Goal: Information Seeking & Learning: Learn about a topic

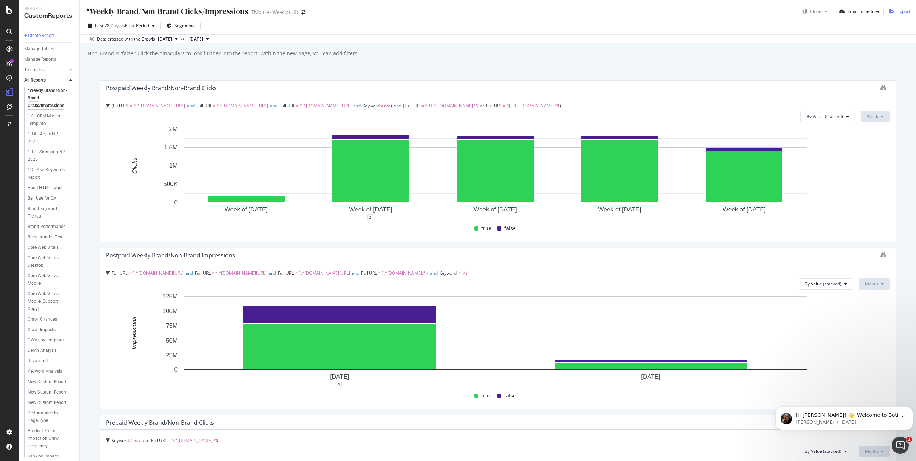
click at [900, 8] on div "Export" at bounding box center [903, 11] width 13 height 6
click at [905, 10] on icon "close toast" at bounding box center [905, 11] width 3 height 4
click at [45, 122] on div "DataExports" at bounding box center [41, 122] width 28 height 7
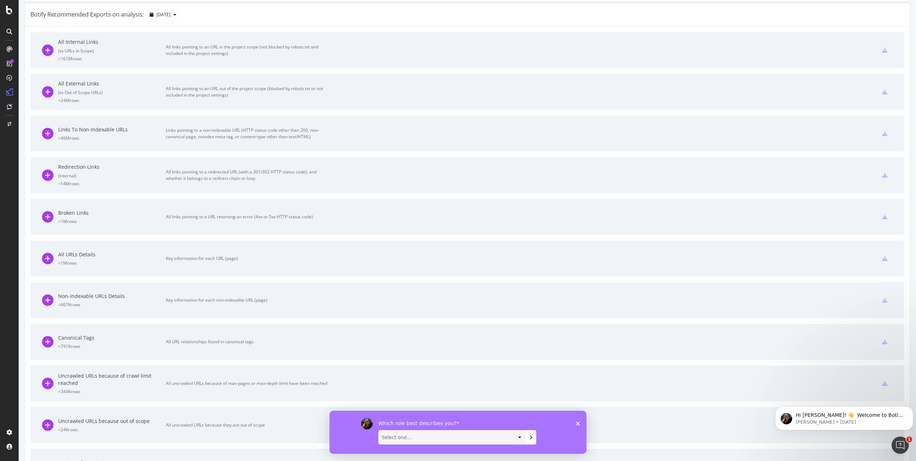
scroll to position [280, 0]
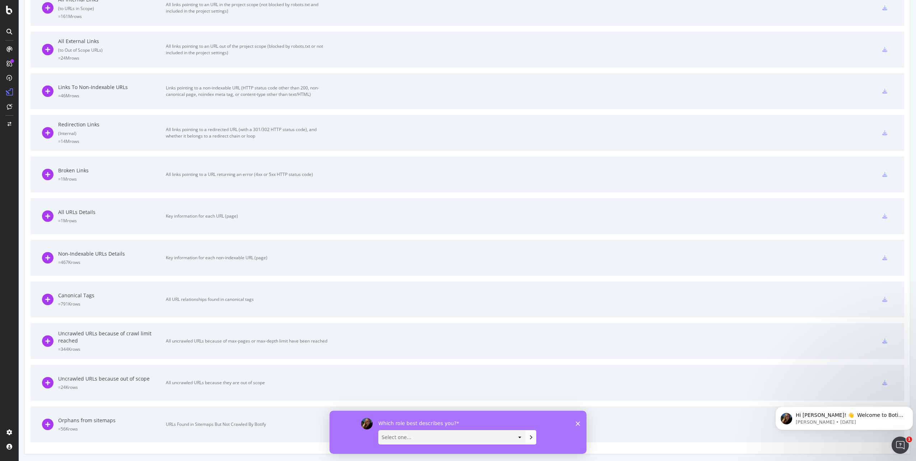
click at [581, 424] on div "Which role best describes you? Select one... Analyst/BI C-level Leadership Cont…" at bounding box center [457, 431] width 257 height 43
click at [578, 424] on icon "Close survey" at bounding box center [578, 423] width 4 height 4
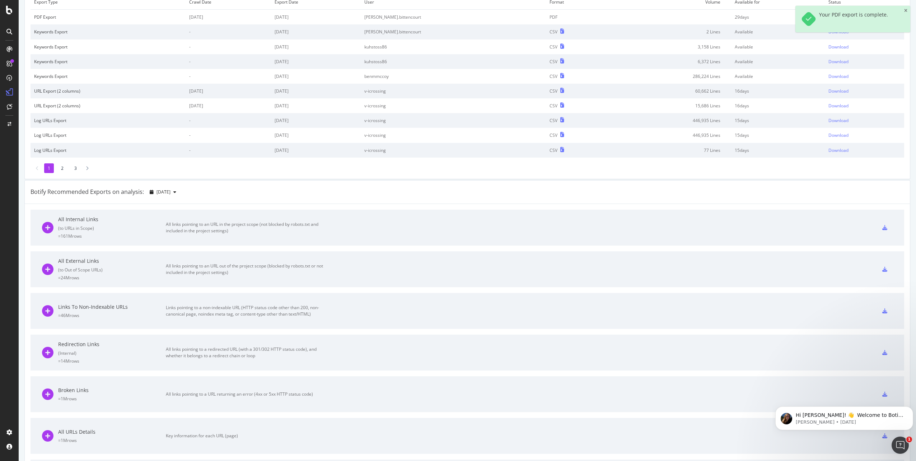
scroll to position [0, 0]
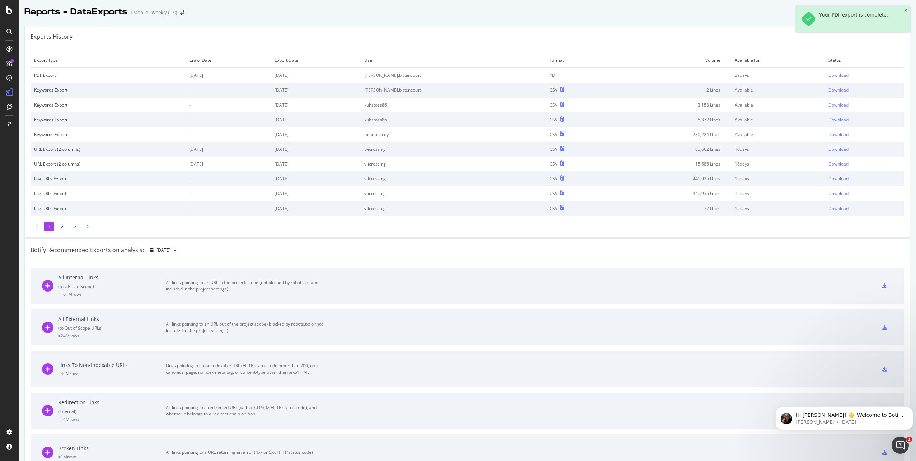
click at [655, 24] on div "Exports History Export Type Crawl Date Export Date User Format Volume Available…" at bounding box center [467, 380] width 897 height 718
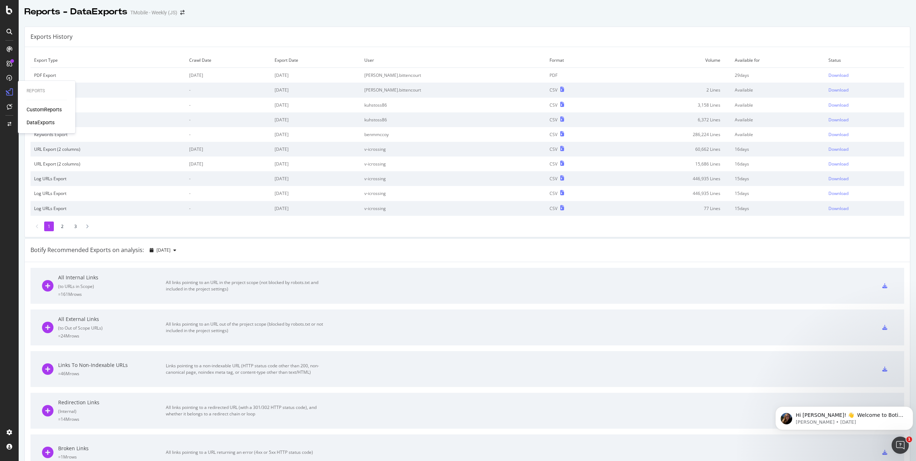
click at [53, 109] on div "CustomReports" at bounding box center [44, 109] width 35 height 7
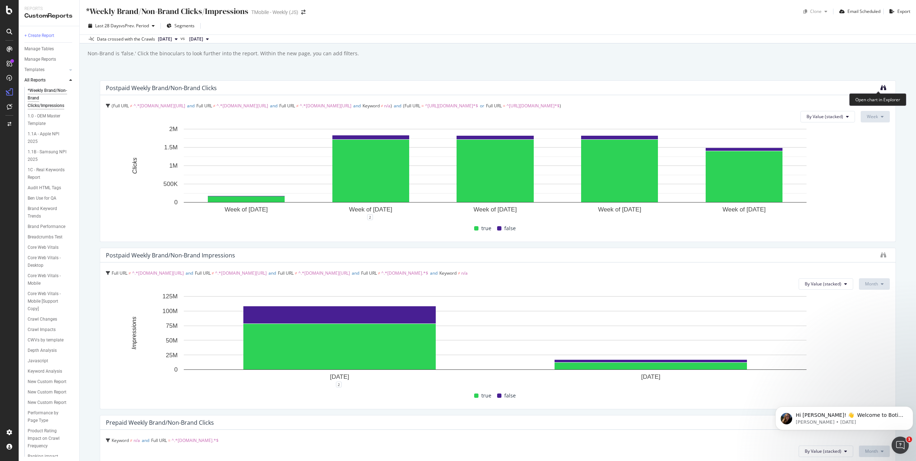
click at [880, 88] on icon "binoculars" at bounding box center [883, 88] width 6 height 6
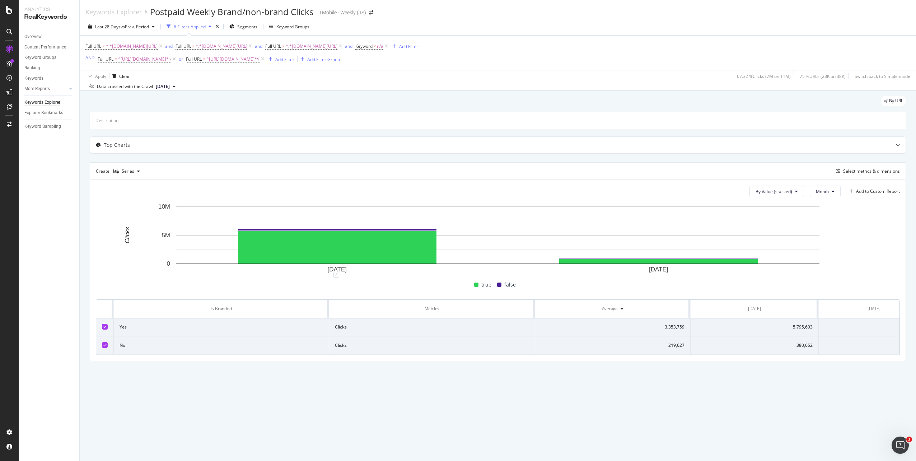
click at [175, 88] on icon at bounding box center [174, 86] width 3 height 4
click at [307, 98] on div "By URL" at bounding box center [498, 104] width 816 height 16
click at [242, 28] on span "Segments" at bounding box center [247, 27] width 20 height 6
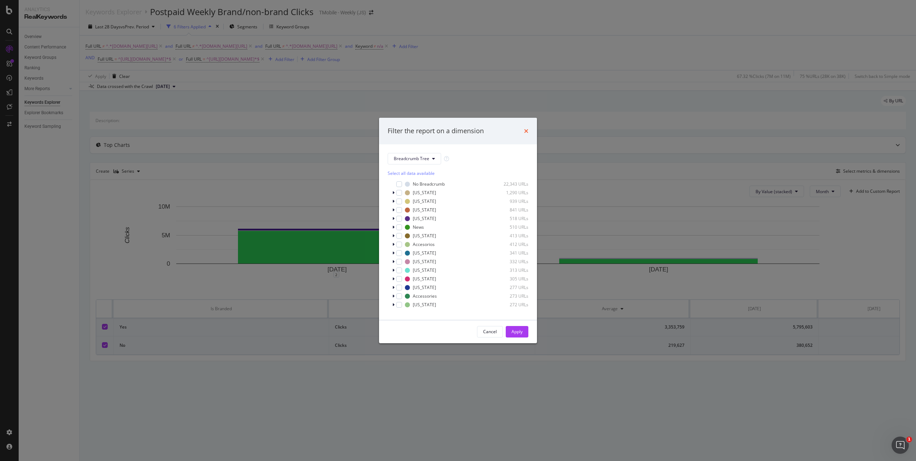
click at [526, 132] on icon "times" at bounding box center [526, 131] width 4 height 6
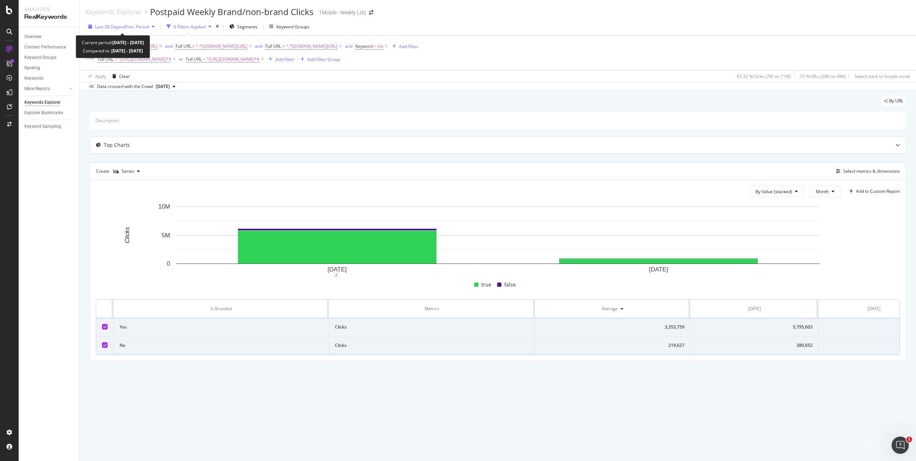
click at [154, 28] on icon "button" at bounding box center [153, 26] width 3 height 4
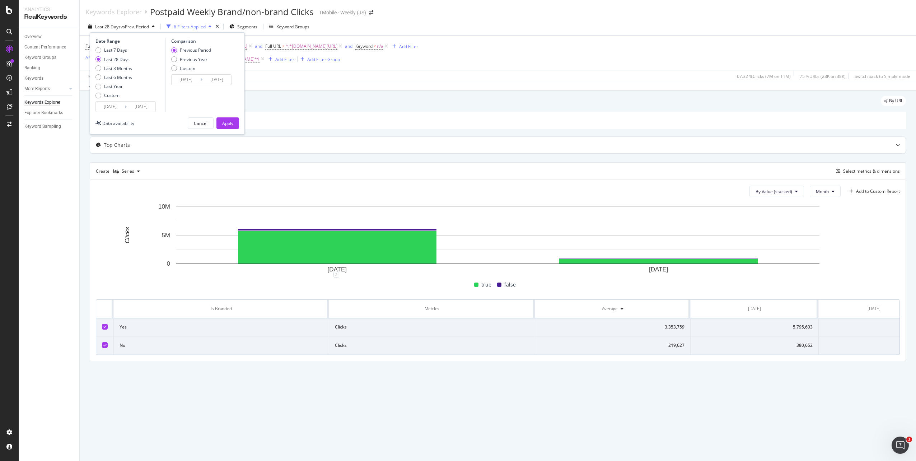
click at [112, 105] on input "2025/09/07" at bounding box center [110, 107] width 29 height 10
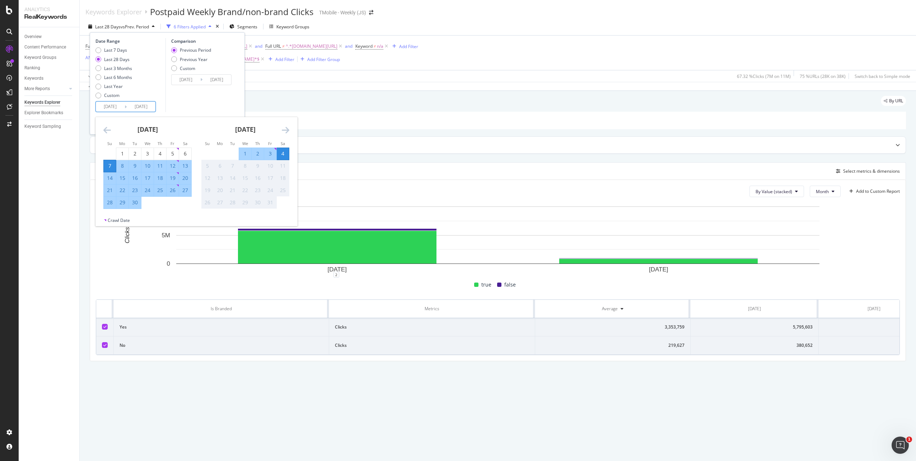
click at [106, 130] on icon "Move backward to switch to the previous month." at bounding box center [107, 130] width 8 height 9
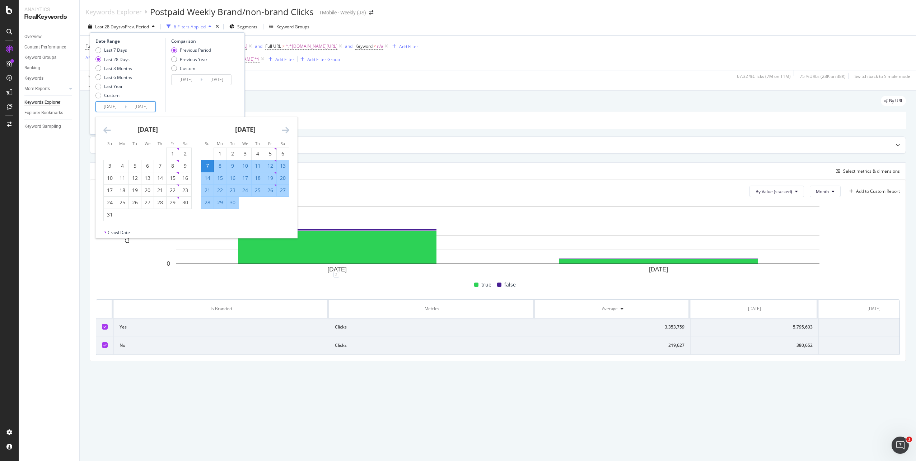
click at [107, 130] on icon "Move backward to switch to the previous month." at bounding box center [107, 130] width 8 height 9
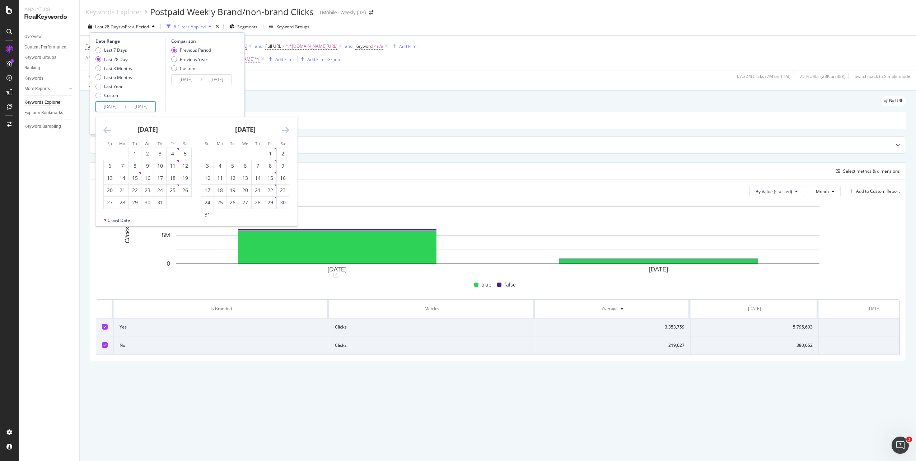
click at [85, 143] on div "By URL Description: Top Charts Create Series Select metrics & dimensions By Val…" at bounding box center [498, 238] width 836 height 295
